Goal: Navigation & Orientation: Find specific page/section

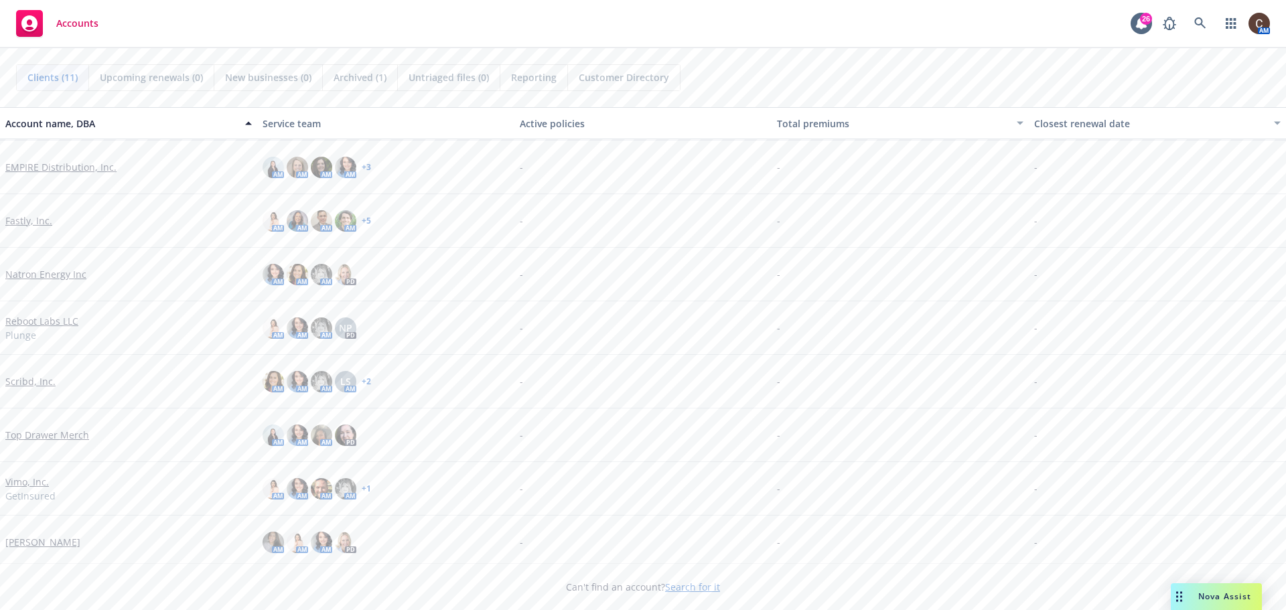
scroll to position [67, 0]
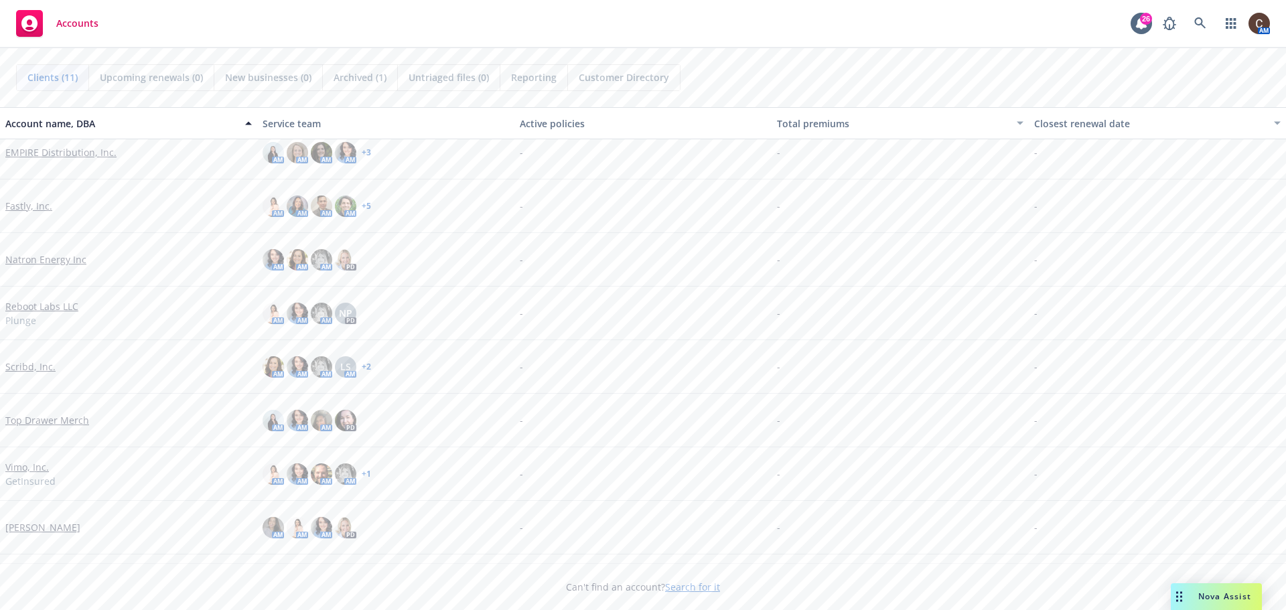
click at [39, 465] on link "Vimo, Inc." at bounding box center [27, 467] width 44 height 14
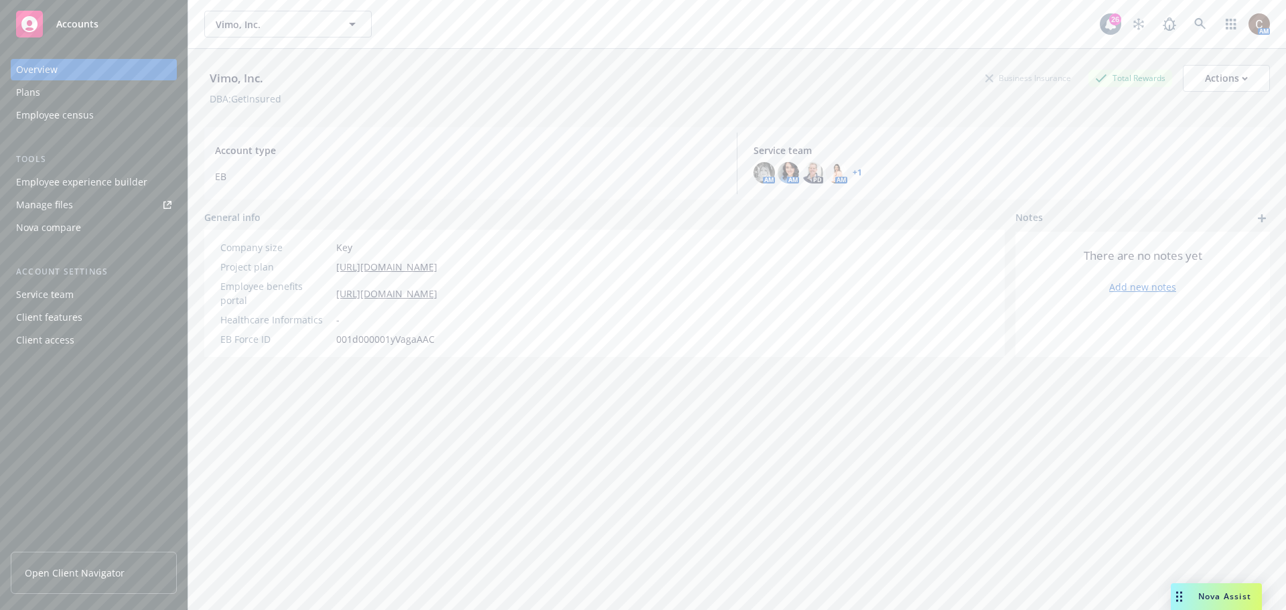
click at [79, 560] on link "Open Client Navigator" at bounding box center [94, 573] width 166 height 42
